Goal: Find specific page/section: Find specific page/section

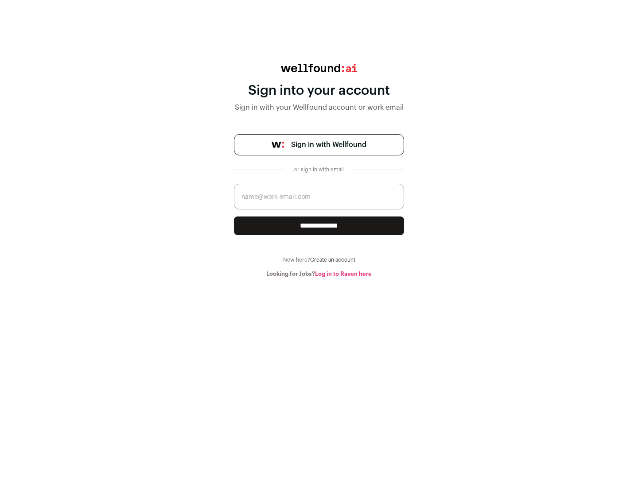
click at [328, 145] on span "Sign in with Wellfound" at bounding box center [328, 145] width 75 height 11
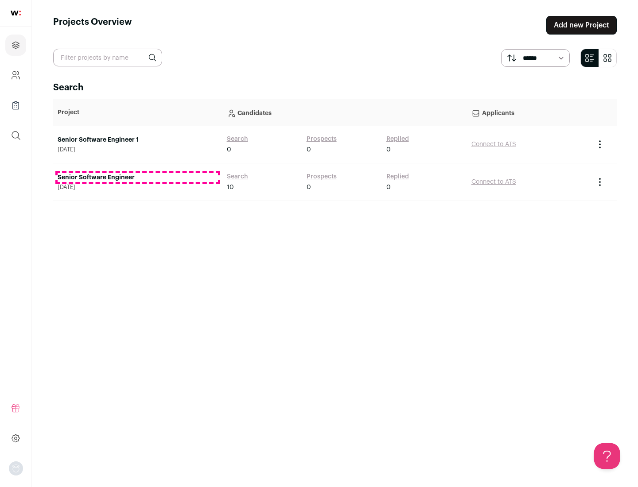
click at [137, 178] on link "Senior Software Engineer" at bounding box center [138, 177] width 160 height 9
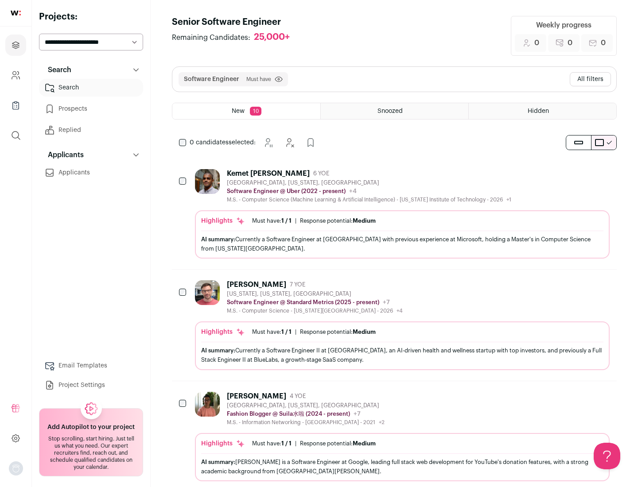
click at [394, 214] on div "Highlights Must have: 1 / 1 How many must haves have been fulfilled? | Response…" at bounding box center [402, 234] width 415 height 48
